Goal: Task Accomplishment & Management: Complete application form

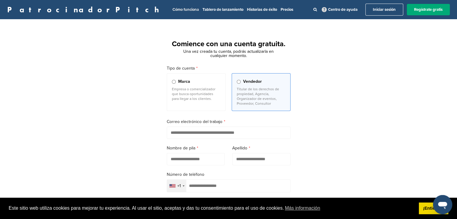
click at [172, 11] on font "Cómo funciona" at bounding box center [185, 9] width 26 height 5
click at [198, 134] on input "email" at bounding box center [229, 133] width 124 height 12
type input "*"
type input "**********"
click at [198, 161] on input "text" at bounding box center [196, 159] width 58 height 12
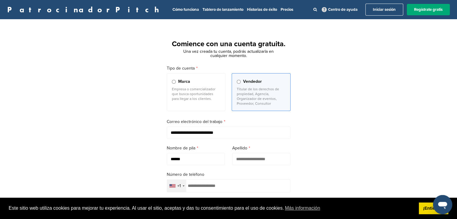
type input "******"
click at [263, 159] on input "text" at bounding box center [261, 159] width 58 height 12
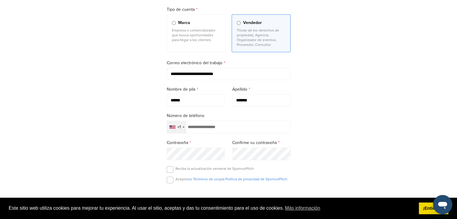
scroll to position [63, 0]
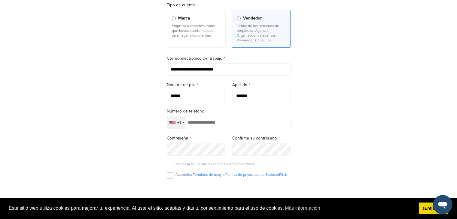
type input "*******"
click at [184, 123] on div "+1" at bounding box center [176, 123] width 19 height 12
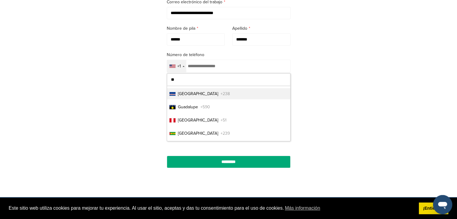
scroll to position [0, 0]
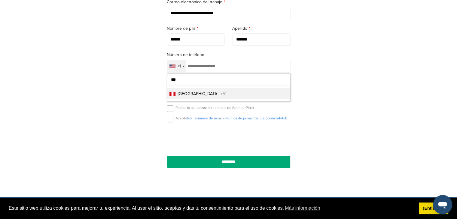
type input "***"
click at [211, 92] on li "Perú +51" at bounding box center [228, 93] width 123 height 11
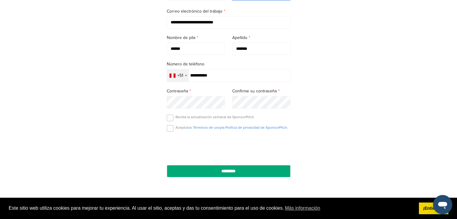
scroll to position [114, 0]
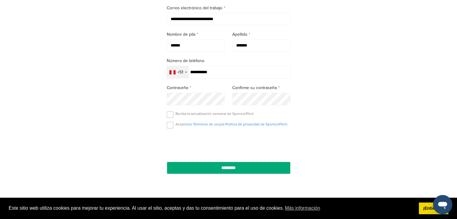
type input "**********"
click at [170, 128] on label at bounding box center [170, 125] width 7 height 7
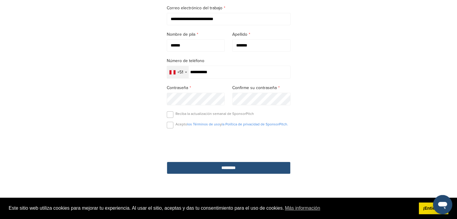
click at [214, 167] on input "*********" at bounding box center [229, 168] width 124 height 12
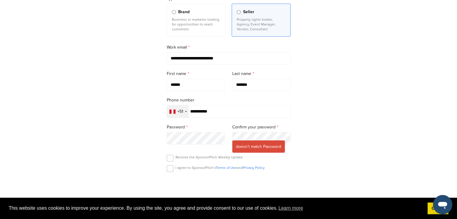
scroll to position [74, 0]
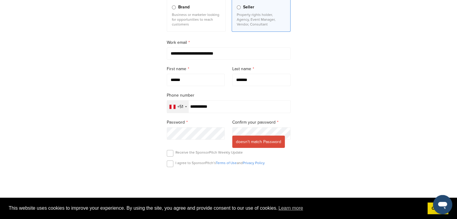
click at [256, 142] on span "doesn't match Password" at bounding box center [258, 142] width 53 height 12
click at [167, 166] on label at bounding box center [170, 164] width 7 height 7
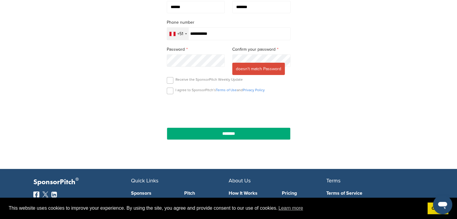
scroll to position [148, 0]
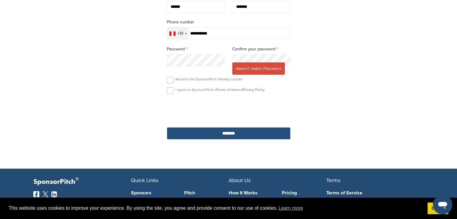
click at [226, 131] on input "********" at bounding box center [229, 133] width 124 height 12
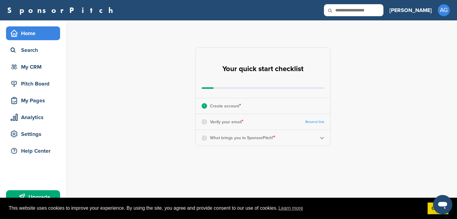
click at [312, 122] on link "Resend link" at bounding box center [314, 122] width 19 height 5
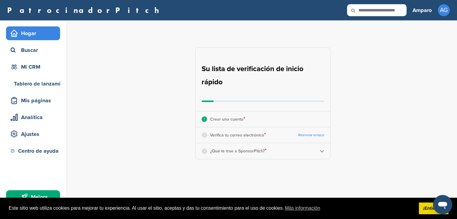
click at [350, 108] on div "**********" at bounding box center [266, 103] width 381 height 166
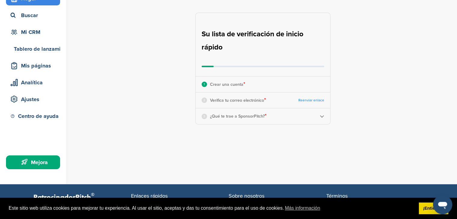
scroll to position [35, 0]
click at [320, 115] on img at bounding box center [322, 116] width 5 height 5
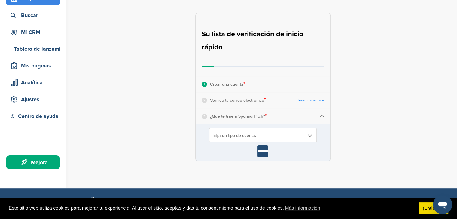
click at [309, 134] on b at bounding box center [309, 135] width 5 height 5
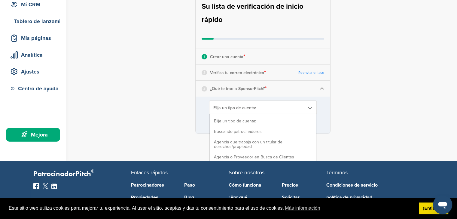
scroll to position [67, 0]
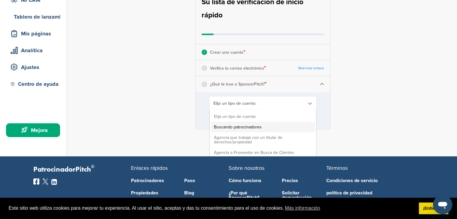
click at [251, 126] on font "Buscando patrocinadores" at bounding box center [238, 127] width 48 height 5
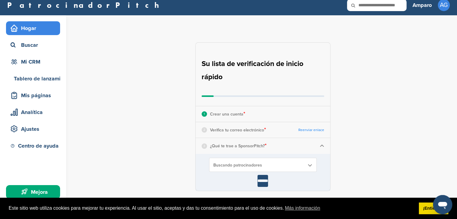
scroll to position [0, 0]
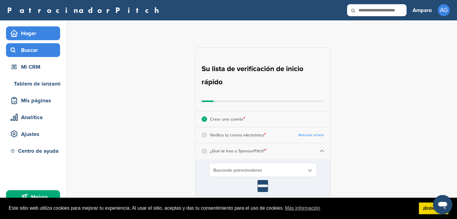
click at [35, 50] on font "Buscar" at bounding box center [29, 50] width 17 height 7
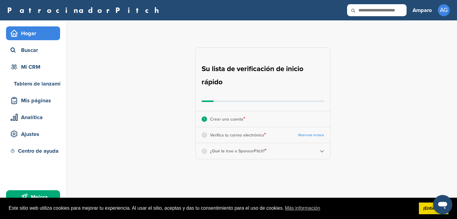
click at [234, 135] on font "Verifica tu correo electrónico" at bounding box center [237, 135] width 54 height 5
click at [220, 138] on font "Verifica tu correo electrónico" at bounding box center [237, 135] width 54 height 5
click at [224, 101] on div at bounding box center [263, 102] width 123 height 2
click at [321, 150] on img at bounding box center [322, 151] width 5 height 5
click at [307, 170] on b at bounding box center [309, 170] width 5 height 5
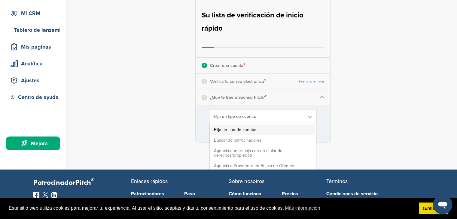
scroll to position [54, 0]
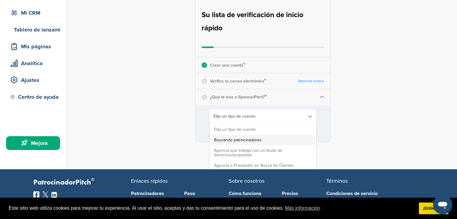
click at [246, 142] on font "Buscando patrocinadores" at bounding box center [238, 140] width 48 height 5
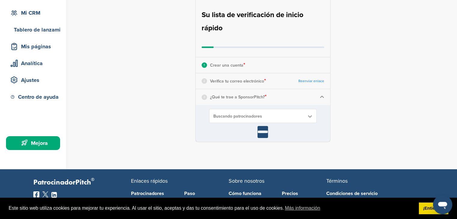
click at [311, 81] on font "Reenviar enlace" at bounding box center [311, 81] width 26 height 4
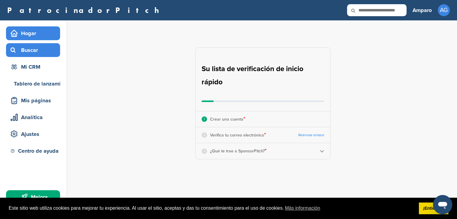
click at [35, 53] on font "Buscar" at bounding box center [29, 50] width 17 height 7
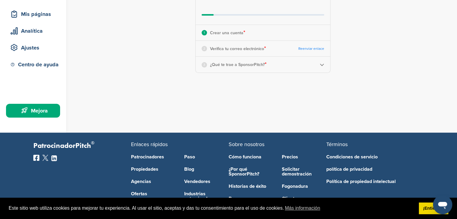
scroll to position [141, 0]
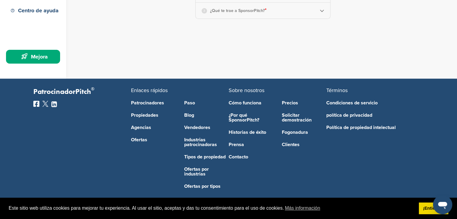
click at [445, 203] on icon "Abrir ventana de mensajería" at bounding box center [442, 205] width 9 height 7
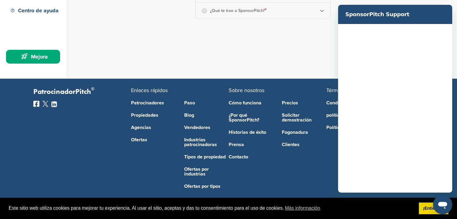
scroll to position [0, 0]
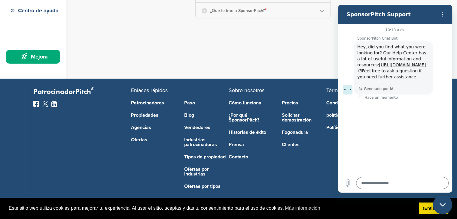
click at [444, 14] on icon "Menú de opciones" at bounding box center [442, 14] width 5 height 5
click at [433, 8] on section "SponsorPitch Support" at bounding box center [395, 14] width 114 height 19
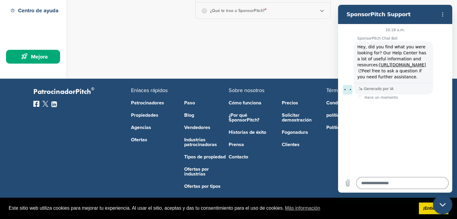
click at [435, 22] on section "SponsorPitch Support" at bounding box center [395, 14] width 114 height 19
click at [441, 200] on div "Cerrar ventana de mensajería" at bounding box center [442, 205] width 18 height 18
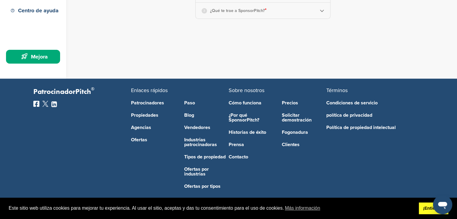
click at [423, 211] on font "¡Entiendo!" at bounding box center [433, 208] width 21 height 5
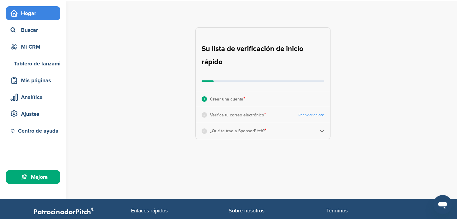
scroll to position [14, 0]
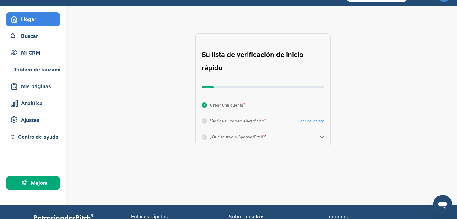
type textarea "*"
click at [33, 56] on div "Mi CRM" at bounding box center [34, 52] width 51 height 11
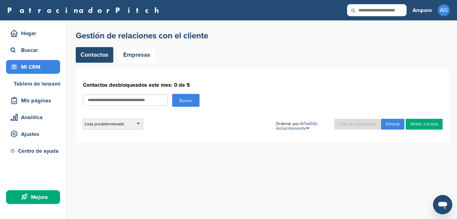
click at [139, 125] on div "Lista predeterminada" at bounding box center [113, 124] width 60 height 11
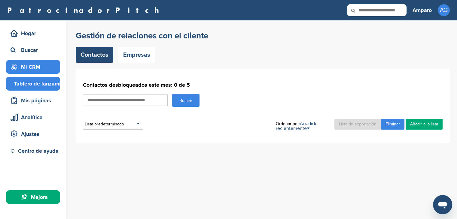
click at [45, 84] on font "Tablero de lanzamiento" at bounding box center [43, 83] width 58 height 7
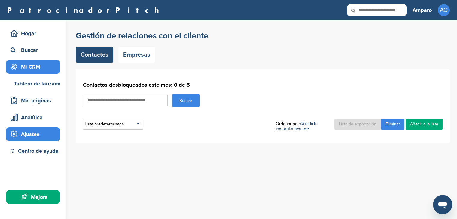
click at [53, 138] on div "Ajustes" at bounding box center [34, 134] width 51 height 11
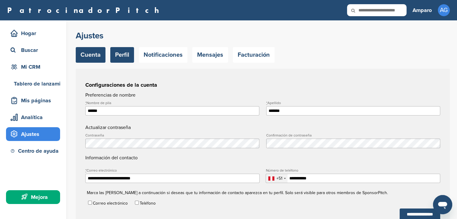
click at [126, 55] on font "Perfil" at bounding box center [122, 54] width 14 height 7
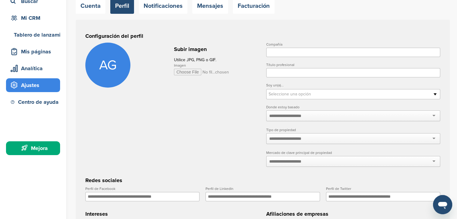
scroll to position [51, 0]
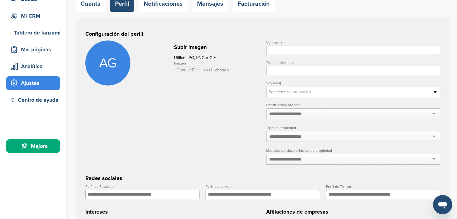
click at [434, 92] on b at bounding box center [436, 92] width 5 height 10
click at [305, 92] on font "Seleccione una opción" at bounding box center [290, 92] width 42 height 5
click at [434, 137] on div at bounding box center [353, 136] width 174 height 11
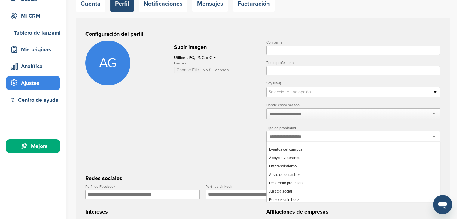
scroll to position [0, 0]
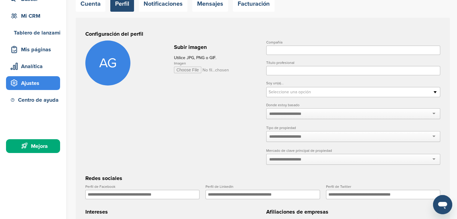
click at [416, 129] on label "Tipo de propiedad" at bounding box center [353, 128] width 174 height 4
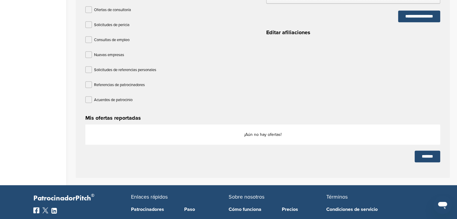
scroll to position [284, 0]
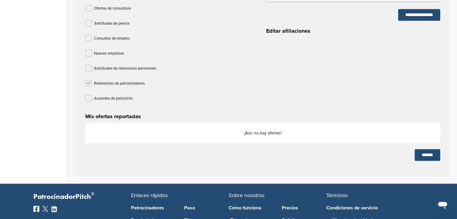
click at [88, 83] on label at bounding box center [88, 83] width 7 height 7
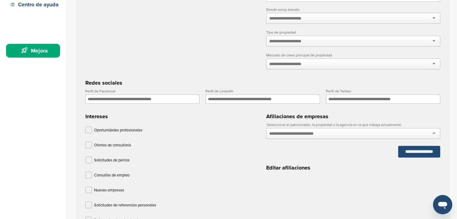
scroll to position [145, 0]
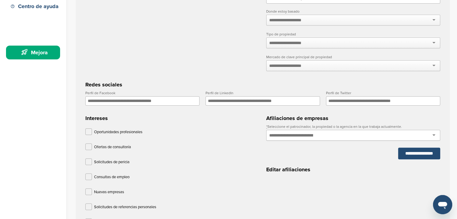
click at [434, 136] on div at bounding box center [353, 135] width 174 height 11
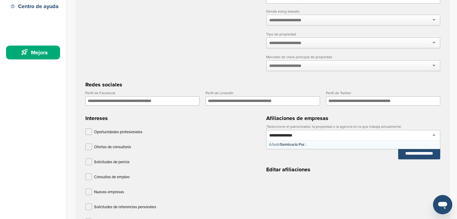
type input "**********"
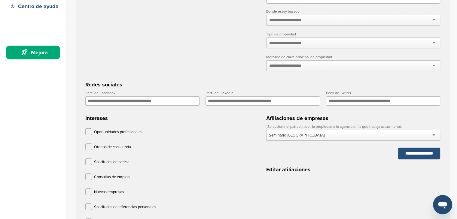
click at [398, 155] on input "**********" at bounding box center [419, 154] width 42 height 12
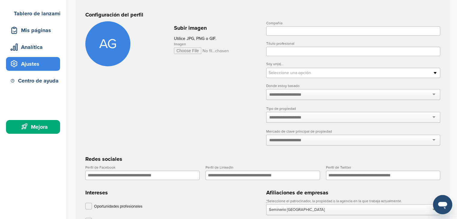
scroll to position [69, 0]
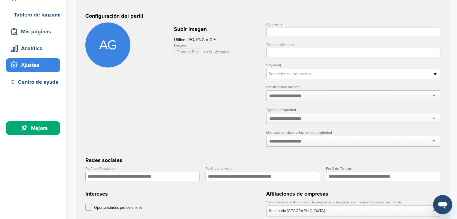
click at [279, 32] on input "Compañía" at bounding box center [353, 32] width 174 height 9
type input "**********"
click at [280, 53] on input "Título profesional" at bounding box center [353, 52] width 174 height 9
type input "**********"
click at [251, 68] on form "**********" at bounding box center [262, 174] width 355 height 302
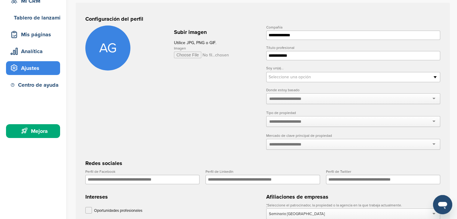
scroll to position [0, 0]
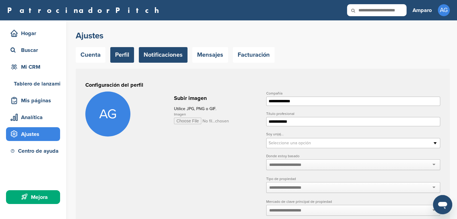
click at [173, 60] on link "Notificaciones" at bounding box center [163, 55] width 49 height 16
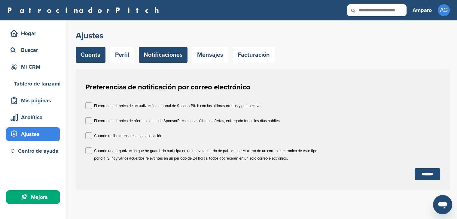
click at [93, 58] on font "Cuenta" at bounding box center [90, 54] width 20 height 7
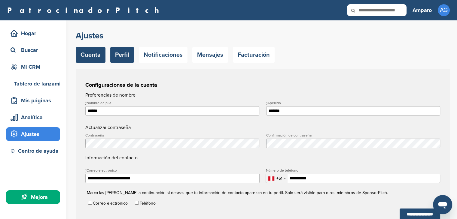
click at [118, 55] on font "Perfil" at bounding box center [122, 54] width 14 height 7
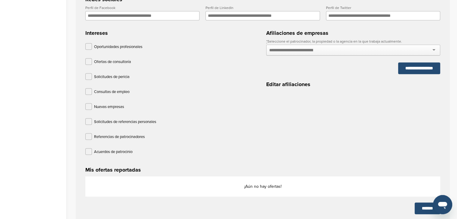
scroll to position [230, 0]
click at [89, 137] on label at bounding box center [88, 136] width 7 height 7
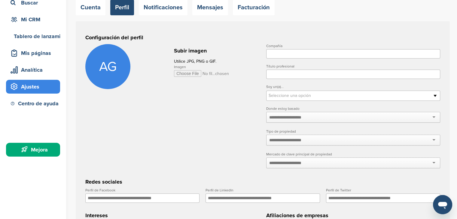
scroll to position [37, 0]
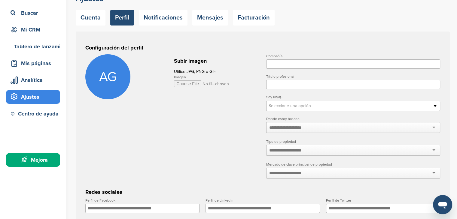
click at [270, 63] on input "Compañía" at bounding box center [353, 63] width 174 height 9
type input "**********"
click at [291, 88] on input "Título profesional" at bounding box center [353, 84] width 174 height 9
click at [268, 85] on input "**********" at bounding box center [353, 84] width 174 height 9
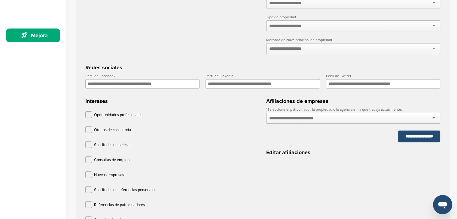
scroll to position [168, 0]
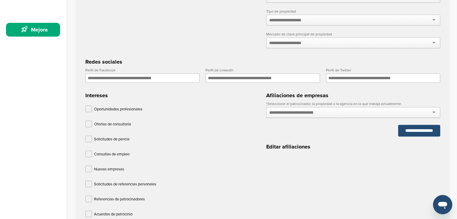
type input "**********"
click at [288, 113] on input "text" at bounding box center [291, 112] width 44 height 5
click at [435, 112] on div at bounding box center [353, 112] width 174 height 11
click at [433, 113] on div at bounding box center [353, 112] width 174 height 11
click at [347, 114] on div at bounding box center [353, 112] width 174 height 11
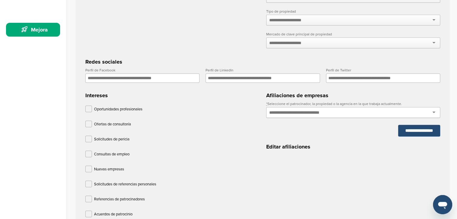
type input "*"
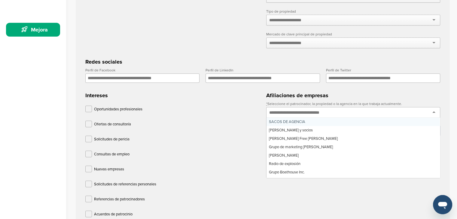
paste input "**********"
type input "**********"
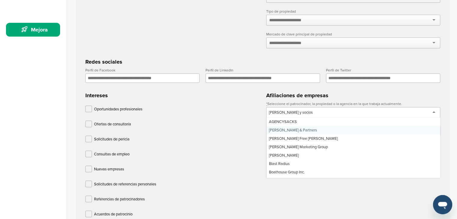
click at [345, 114] on div "Allison y socios" at bounding box center [353, 112] width 174 height 11
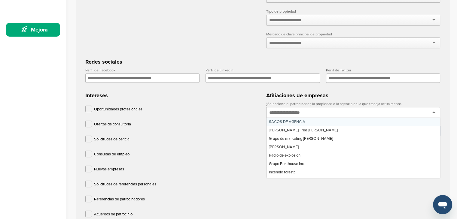
paste input "**********"
type input "**********"
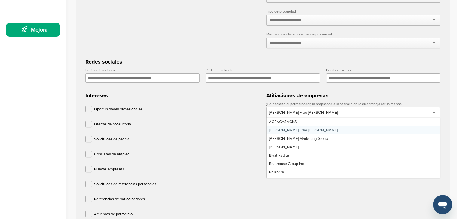
click at [332, 111] on div "Avrett Free Ginsberg" at bounding box center [353, 112] width 174 height 11
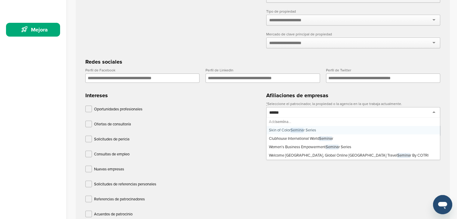
scroll to position [0, 0]
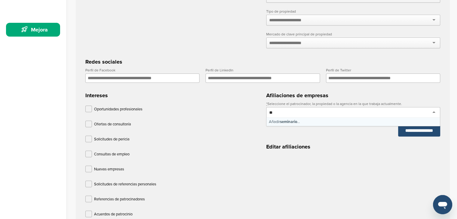
type input "*"
drag, startPoint x: 327, startPoint y: 114, endPoint x: 281, endPoint y: 112, distance: 45.7
click at [281, 112] on input "text" at bounding box center [291, 112] width 44 height 5
paste input "**********"
type input "**********"
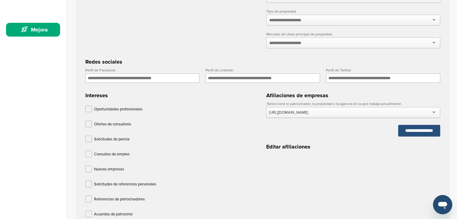
click at [402, 131] on input "**********" at bounding box center [419, 131] width 42 height 12
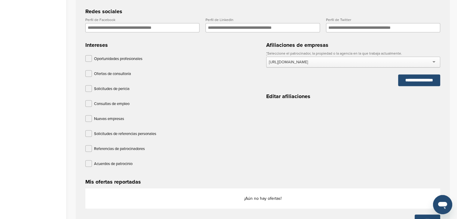
scroll to position [263, 0]
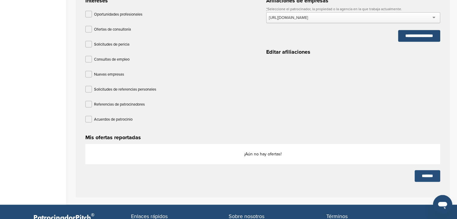
click at [420, 175] on input "*******" at bounding box center [427, 176] width 26 height 12
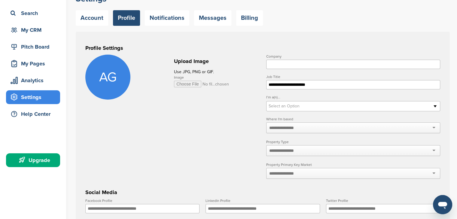
scroll to position [37, 0]
click at [283, 66] on input "Company" at bounding box center [353, 64] width 174 height 9
type input "**********"
click at [232, 97] on div "AG Upload Image Use JPG, PNG or GIF. Image" at bounding box center [172, 77] width 174 height 45
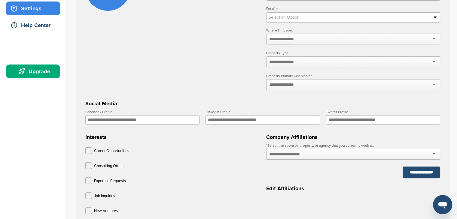
scroll to position [129, 0]
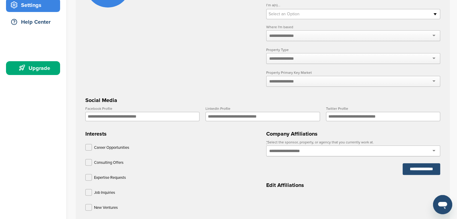
paste input "**********"
type input "**********"
click at [328, 180] on div "**********" at bounding box center [353, 161] width 174 height 68
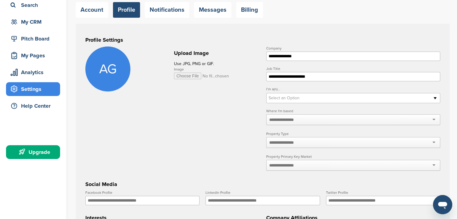
scroll to position [0, 0]
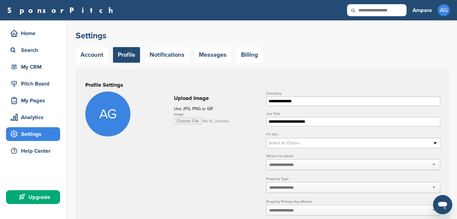
click at [198, 123] on input "Image" at bounding box center [201, 121] width 55 height 7
click at [95, 59] on link "Account" at bounding box center [92, 55] width 32 height 16
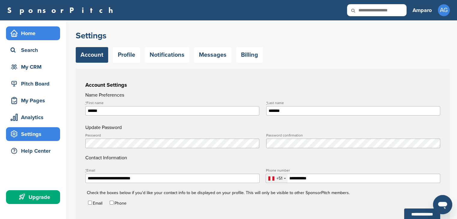
click at [24, 35] on div "Home" at bounding box center [34, 33] width 51 height 11
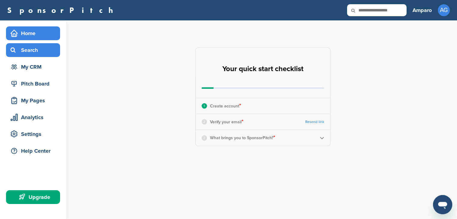
click at [37, 53] on div "Search" at bounding box center [34, 50] width 51 height 11
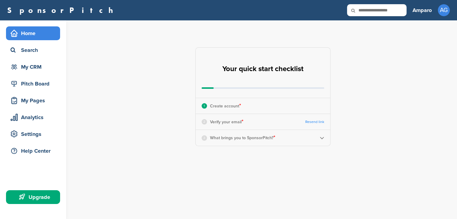
click at [370, 9] on input "text" at bounding box center [376, 10] width 59 height 12
click at [352, 11] on icon at bounding box center [357, 10] width 20 height 13
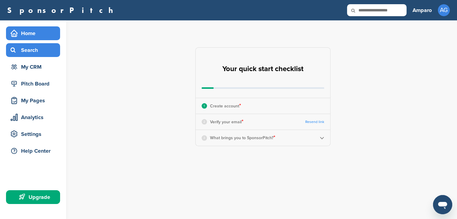
click at [38, 53] on div "Search" at bounding box center [34, 50] width 51 height 11
click at [30, 52] on div "Search" at bounding box center [34, 50] width 51 height 11
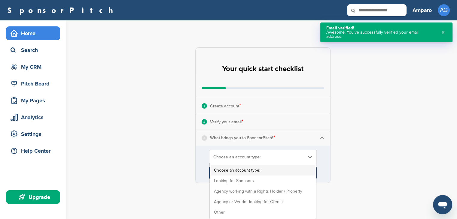
click at [309, 157] on b at bounding box center [309, 157] width 5 height 5
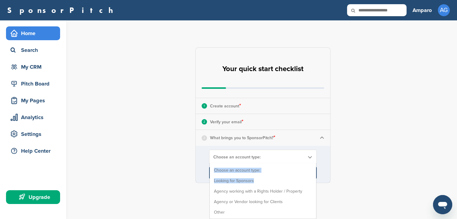
drag, startPoint x: 257, startPoint y: 181, endPoint x: 353, endPoint y: 147, distance: 102.0
click at [353, 147] on div "**********" at bounding box center [266, 115] width 381 height 190
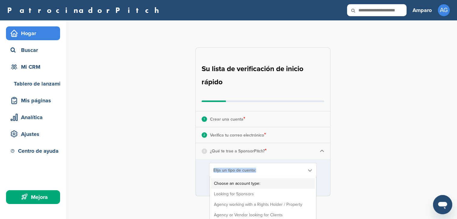
click at [310, 169] on b at bounding box center [309, 170] width 5 height 5
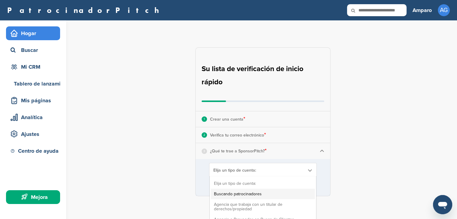
click at [273, 195] on li "Buscando patrocinadores" at bounding box center [263, 194] width 104 height 11
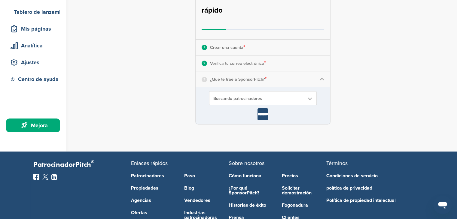
scroll to position [74, 0]
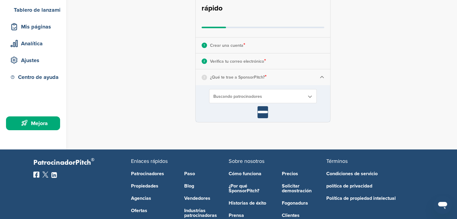
click at [261, 113] on input "*******" at bounding box center [262, 112] width 11 height 12
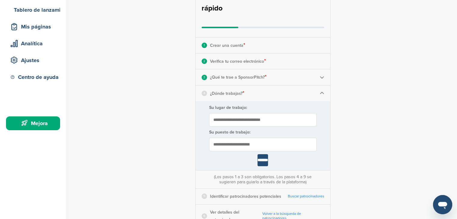
click at [255, 117] on input "Su lugar de trabajo:" at bounding box center [263, 120] width 108 height 14
type input "**********"
click at [263, 164] on input "*******" at bounding box center [262, 160] width 11 height 12
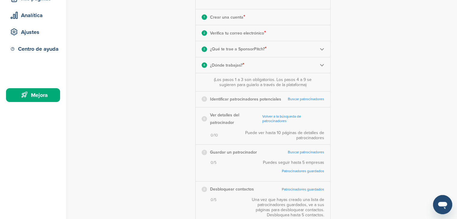
scroll to position [106, 0]
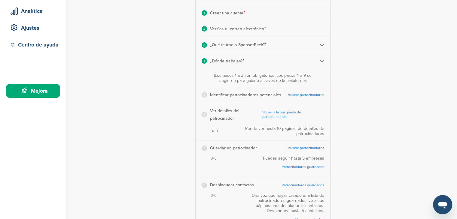
click at [302, 96] on font "Buscar patrocinadores" at bounding box center [306, 95] width 36 height 4
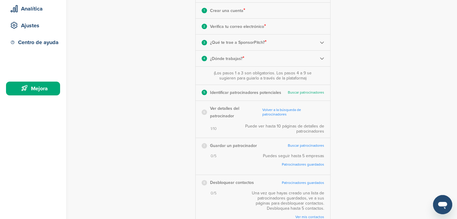
scroll to position [0, 0]
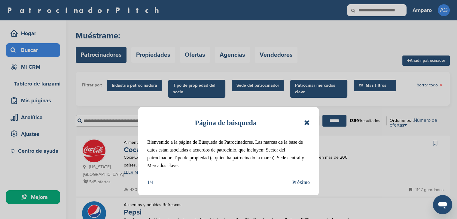
click at [303, 182] on font "Próximo" at bounding box center [301, 182] width 18 height 5
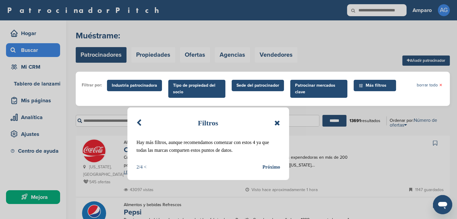
click at [269, 166] on font "Próximo" at bounding box center [271, 167] width 18 height 5
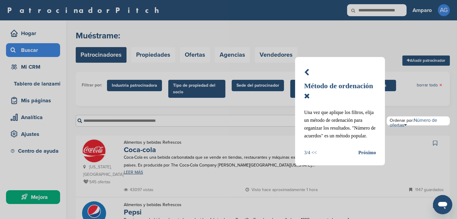
scroll to position [59, 0]
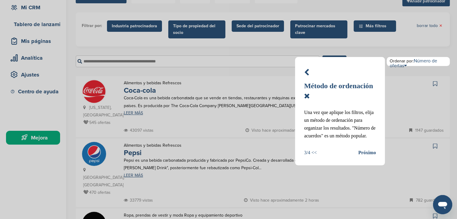
click at [365, 153] on font "Próximo" at bounding box center [367, 152] width 18 height 5
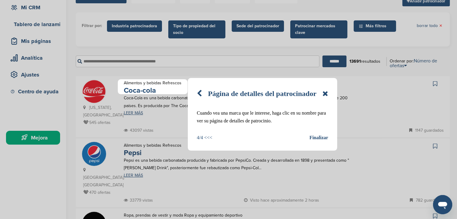
click at [318, 137] on font "Finalizar" at bounding box center [318, 137] width 19 height 5
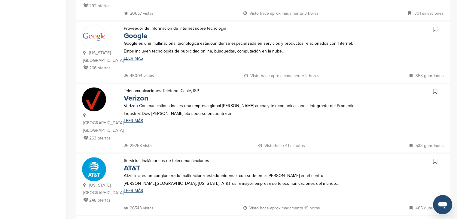
scroll to position [501, 0]
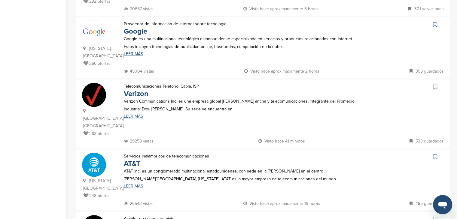
click at [135, 114] on font "LEER MÁS" at bounding box center [133, 116] width 19 height 5
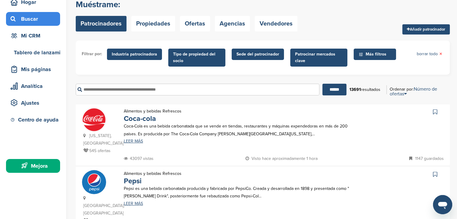
scroll to position [30, 0]
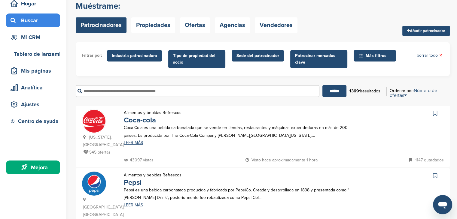
click at [231, 94] on input "text" at bounding box center [198, 91] width 244 height 12
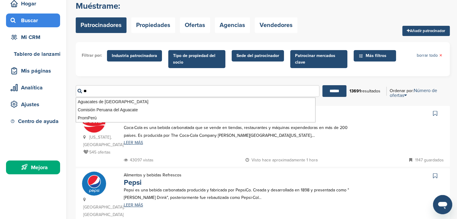
type input "*"
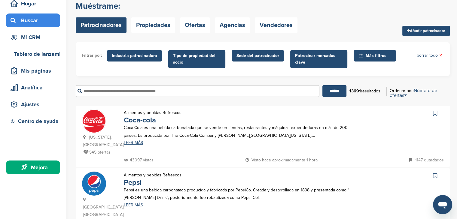
click at [366, 54] on font "Más filtros" at bounding box center [376, 55] width 21 height 5
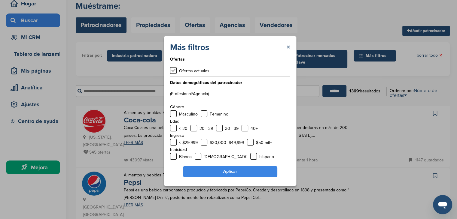
click at [173, 71] on label at bounding box center [173, 70] width 7 height 7
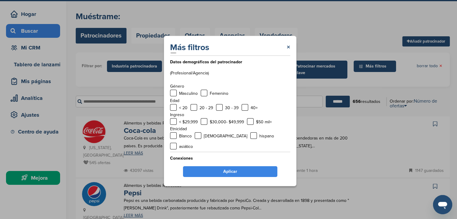
scroll to position [20, 0]
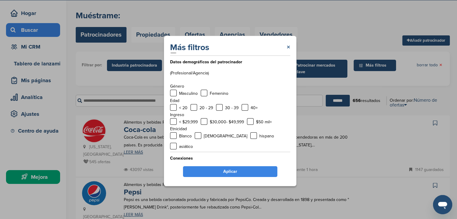
click at [288, 46] on font "×" at bounding box center [289, 47] width 4 height 9
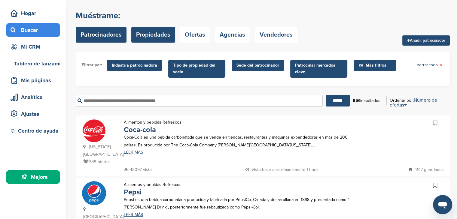
click at [162, 38] on font "Propiedades" at bounding box center [153, 34] width 34 height 7
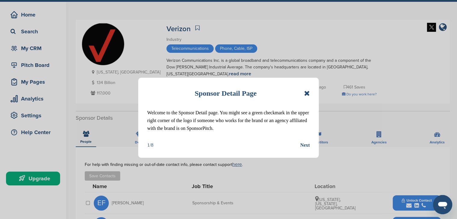
scroll to position [30, 0]
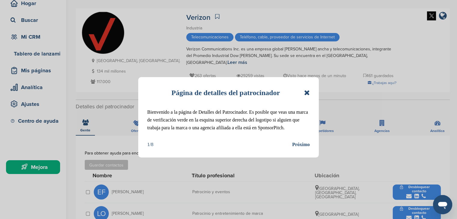
click at [301, 142] on font "Próximo" at bounding box center [301, 144] width 18 height 5
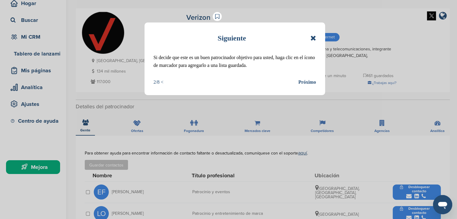
click at [306, 82] on font "Próximo" at bounding box center [307, 82] width 18 height 5
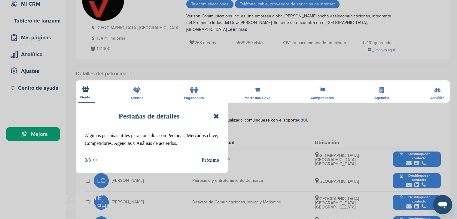
scroll to position [64, 0]
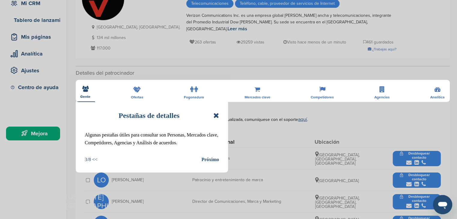
click at [217, 114] on icon at bounding box center [216, 115] width 6 height 7
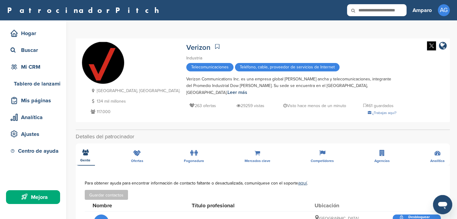
scroll to position [0, 0]
click at [443, 46] on icon "enlace de la empresa" at bounding box center [443, 45] width 8 height 9
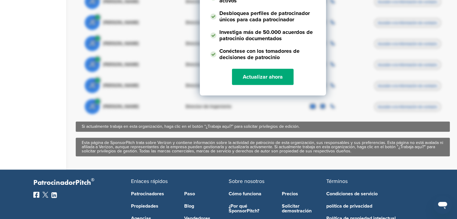
scroll to position [419, 0]
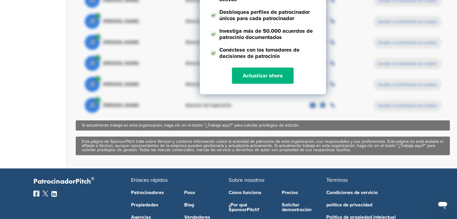
click at [275, 72] on font "Actualizar ahora" at bounding box center [263, 75] width 40 height 7
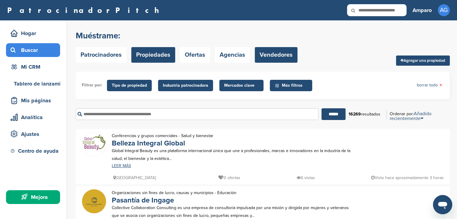
click at [268, 61] on link "Vendedores" at bounding box center [276, 55] width 43 height 16
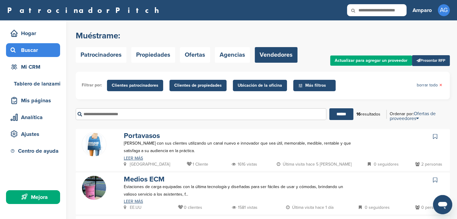
click at [256, 87] on font "Ubicación de la oficina" at bounding box center [260, 85] width 44 height 5
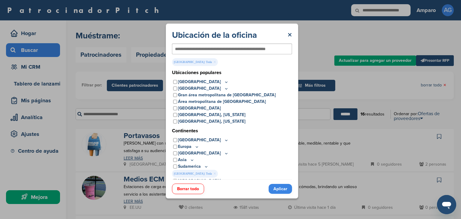
click at [275, 189] on font "Aplicar" at bounding box center [281, 189] width 14 height 5
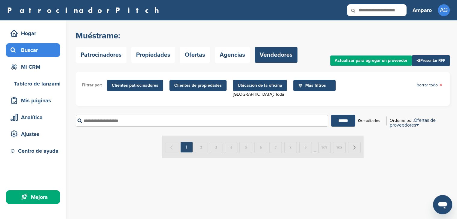
click at [247, 88] on font "Ubicación de la oficina" at bounding box center [260, 85] width 44 height 5
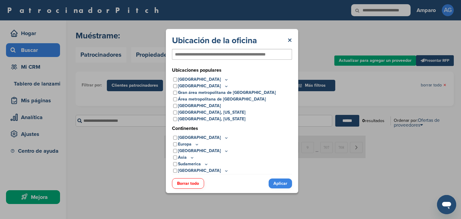
click at [232, 52] on input "text" at bounding box center [222, 54] width 95 height 5
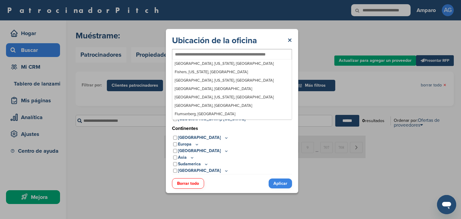
scroll to position [3411, 0]
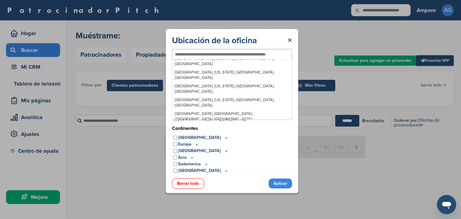
click at [241, 55] on input "text" at bounding box center [222, 54] width 95 height 5
click at [240, 53] on input "text" at bounding box center [222, 54] width 95 height 5
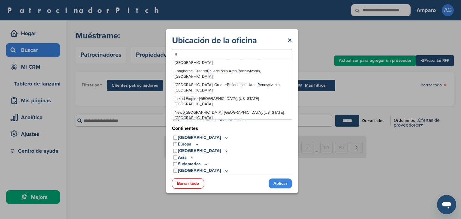
scroll to position [0, 0]
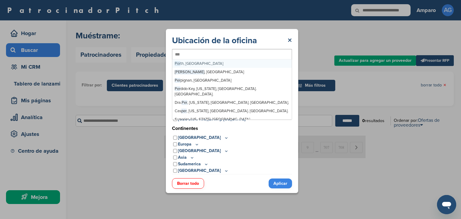
type input "****"
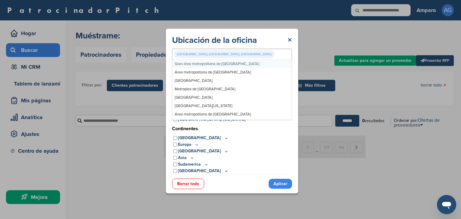
click at [281, 186] on font "Aplicar" at bounding box center [281, 183] width 14 height 5
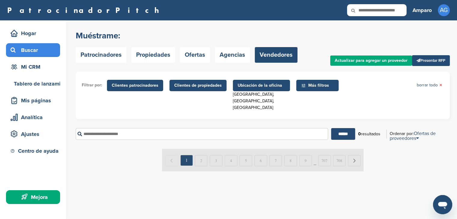
click at [148, 87] on font "Clientes patrocinadores" at bounding box center [135, 85] width 47 height 5
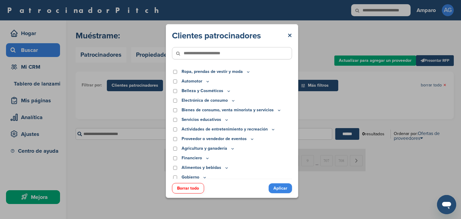
click at [186, 57] on icon at bounding box center [182, 53] width 20 height 13
click at [189, 53] on icon at bounding box center [182, 53] width 20 height 13
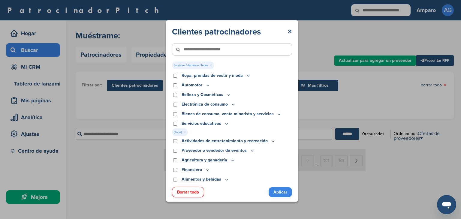
click at [272, 192] on link "Aplicar" at bounding box center [280, 192] width 23 height 10
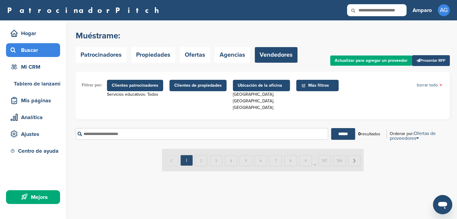
click at [159, 85] on span "Clientes patrocinadores" at bounding box center [135, 85] width 56 height 11
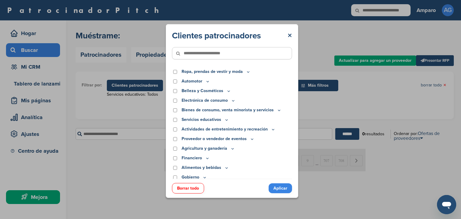
click at [285, 187] on font "Aplicar" at bounding box center [281, 188] width 14 height 5
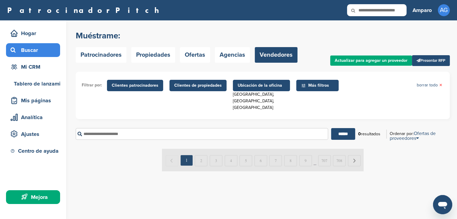
click at [244, 89] on font "Ubicación de la oficina" at bounding box center [260, 85] width 44 height 7
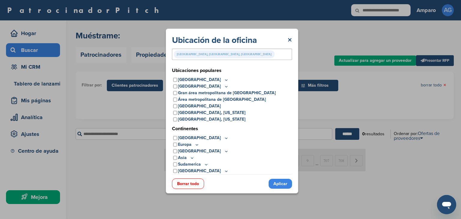
click at [286, 43] on div "Ubicación de la oficina ×" at bounding box center [232, 40] width 120 height 11
click at [290, 39] on font "×" at bounding box center [290, 40] width 5 height 11
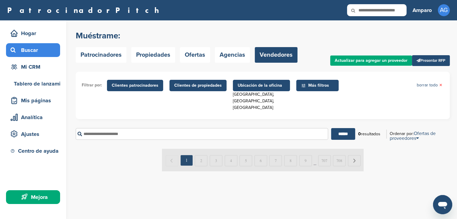
click at [260, 98] on div "Lima, Área Metropolitana de Lima, Perú" at bounding box center [261, 101] width 57 height 20
click at [258, 86] on font "Ubicación de la oficina" at bounding box center [260, 85] width 44 height 5
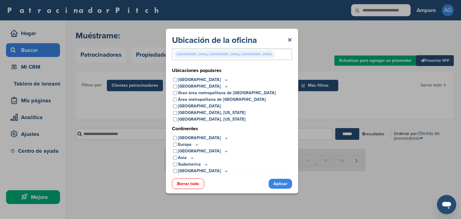
click at [276, 55] on input "text" at bounding box center [276, 53] width 1 height 5
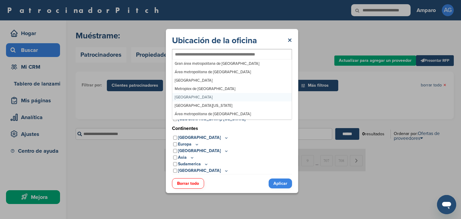
click at [276, 185] on font "Aplicar" at bounding box center [281, 183] width 14 height 5
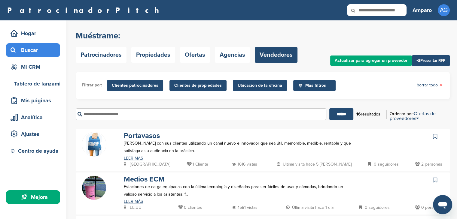
click at [305, 87] on font "Más filtros" at bounding box center [315, 85] width 21 height 5
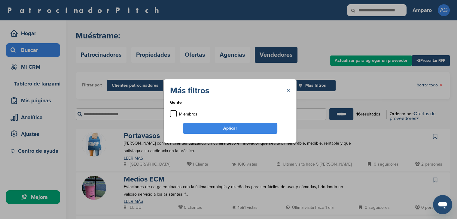
click at [302, 101] on div "Más filtros × Gente Miembros Aplicar" at bounding box center [230, 111] width 460 height 222
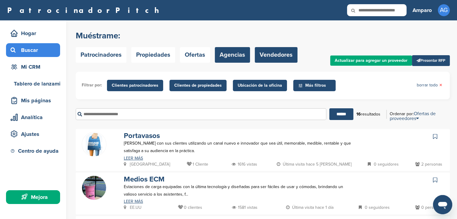
click at [235, 56] on font "Agencias" at bounding box center [233, 54] width 26 height 7
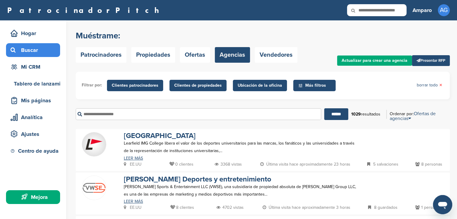
click at [153, 112] on input "text" at bounding box center [198, 114] width 245 height 12
click at [189, 45] on div "Muéstrame: Patrocinadores Propiedades Ofertas Agencias Vendedores" at bounding box center [187, 47] width 222 height 38
click at [190, 50] on link "Ofertas" at bounding box center [195, 55] width 30 height 16
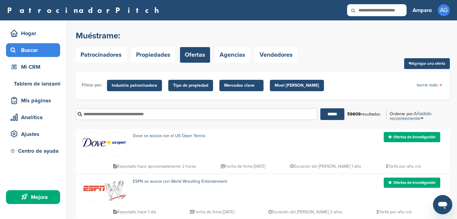
scroll to position [1, 0]
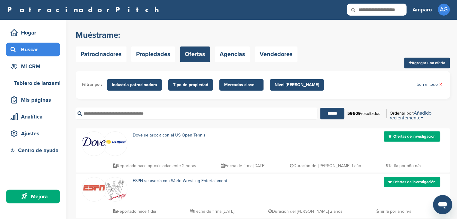
click at [142, 141] on div "Dove se asocia con el US Open Tennis" at bounding box center [246, 144] width 238 height 25
click at [143, 136] on font "Dove se asocia con el US Open Tennis" at bounding box center [169, 135] width 73 height 5
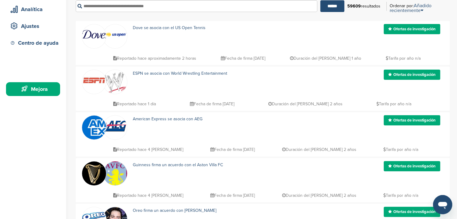
scroll to position [109, 0]
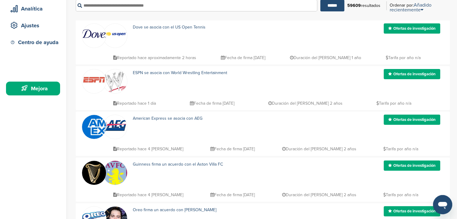
click at [398, 31] on font "Ofertas de investigación" at bounding box center [414, 28] width 42 height 5
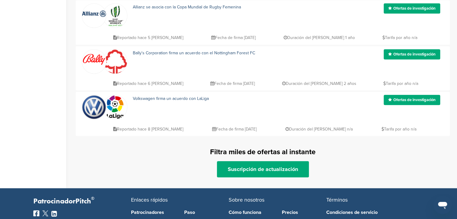
scroll to position [447, 0]
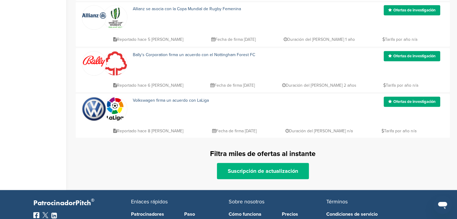
click at [254, 171] on font "Suscripción de actualización" at bounding box center [263, 171] width 70 height 7
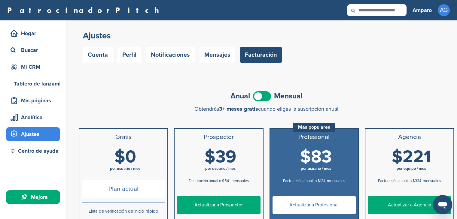
click at [139, 152] on h1 "$0 por usuario / mes" at bounding box center [125, 161] width 83 height 27
click at [102, 58] on font "Cuenta" at bounding box center [98, 54] width 20 height 7
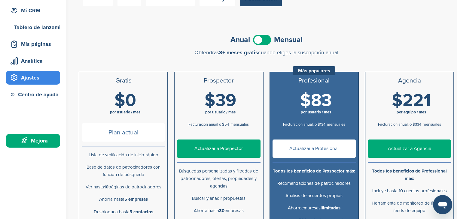
scroll to position [28, 0]
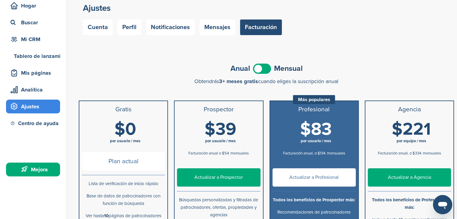
click at [143, 130] on h1 "$0 por usuario / mes" at bounding box center [125, 133] width 83 height 27
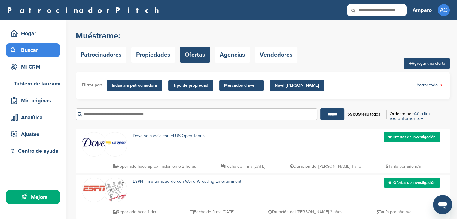
click at [420, 65] on font "Agregar una oferta" at bounding box center [428, 63] width 34 height 5
